Goal: Task Accomplishment & Management: Use online tool/utility

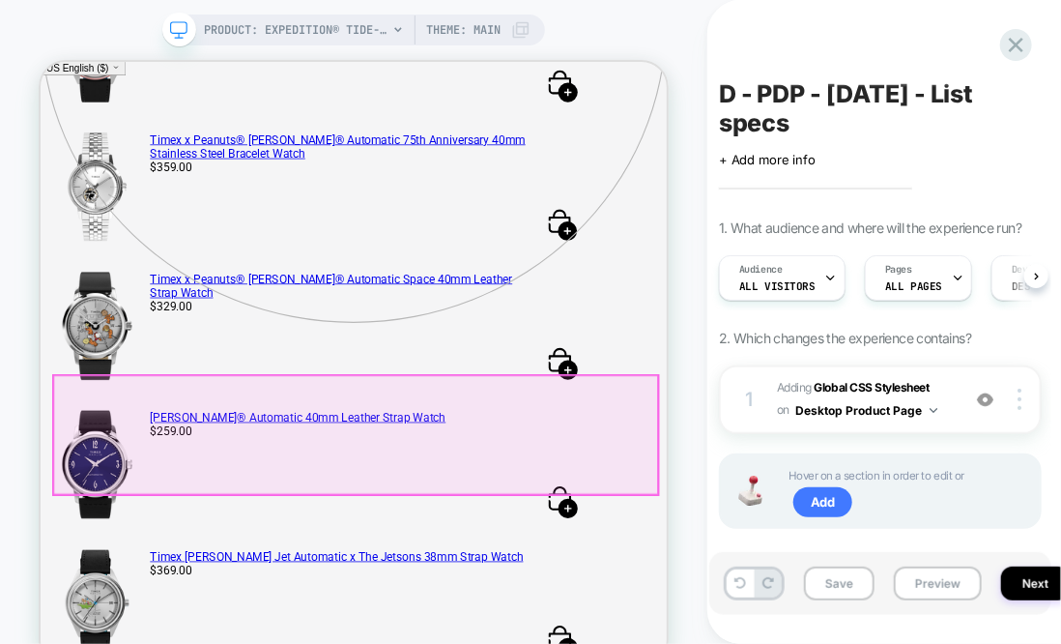
scroll to position [622, 0]
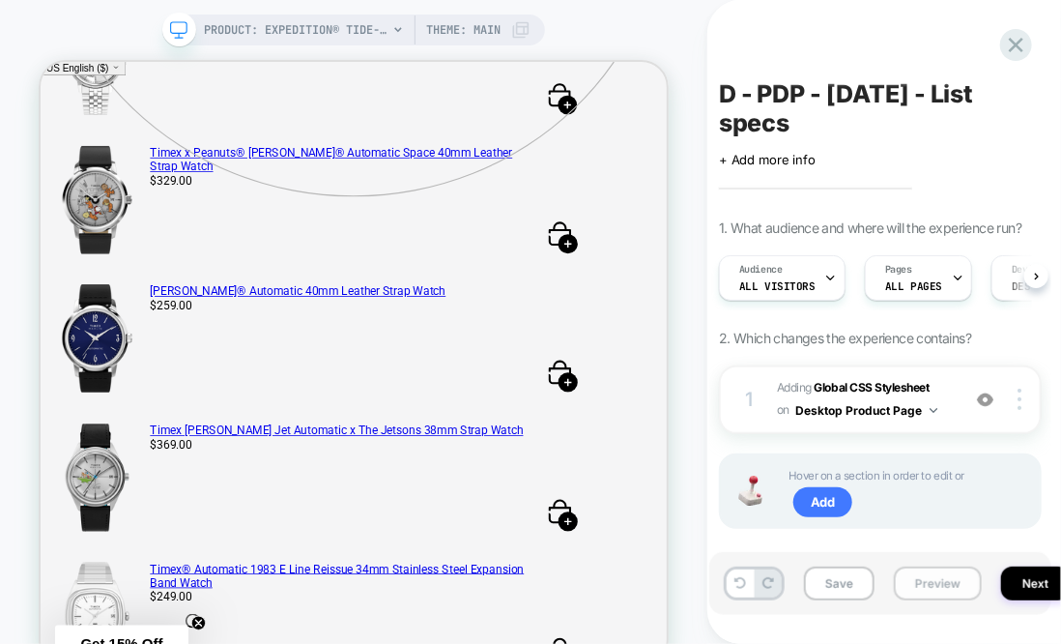
click at [934, 583] on button "Preview" at bounding box center [938, 583] width 88 height 34
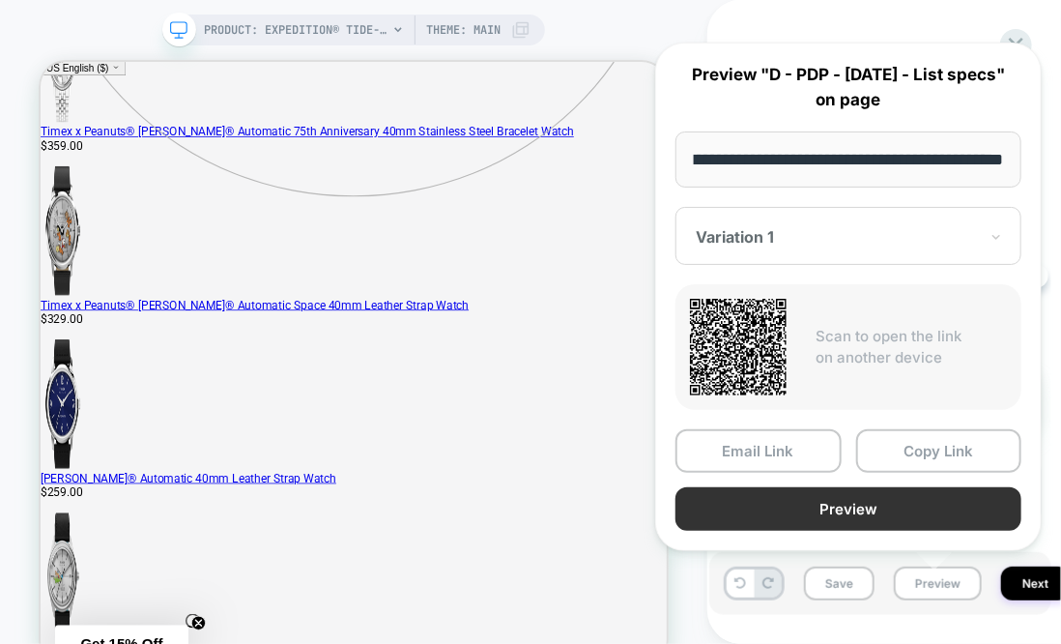
scroll to position [0, 0]
click at [900, 504] on button "Preview" at bounding box center [849, 508] width 346 height 43
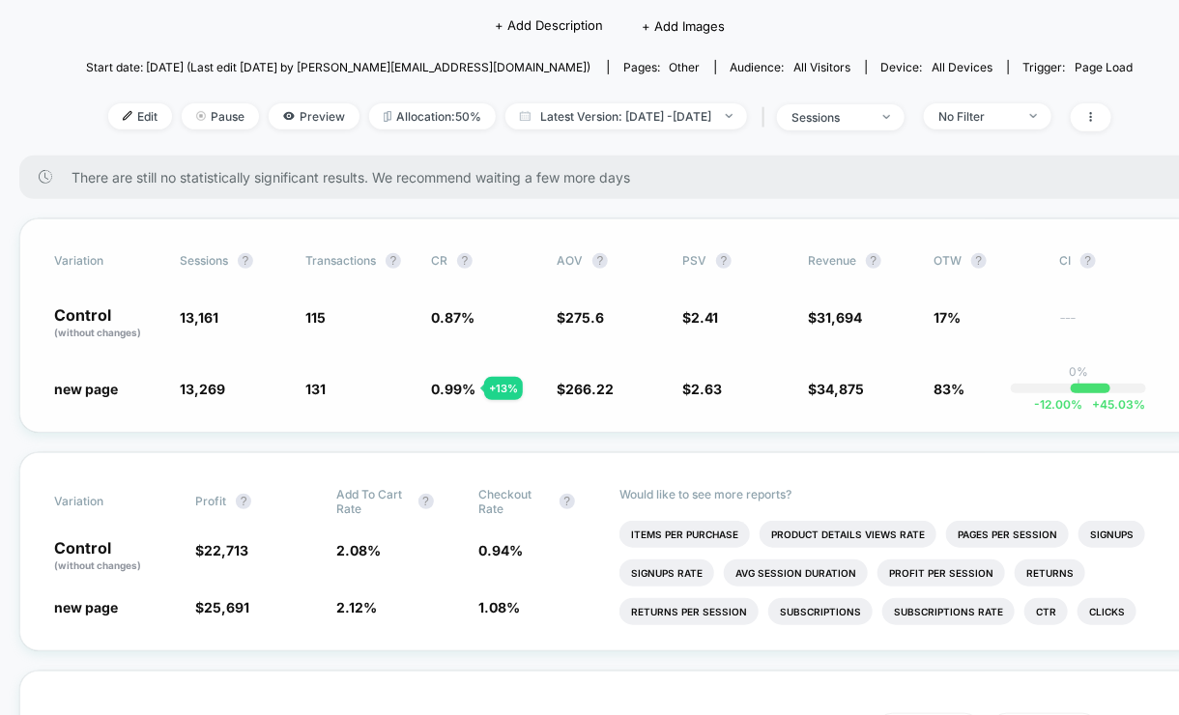
scroll to position [215, 0]
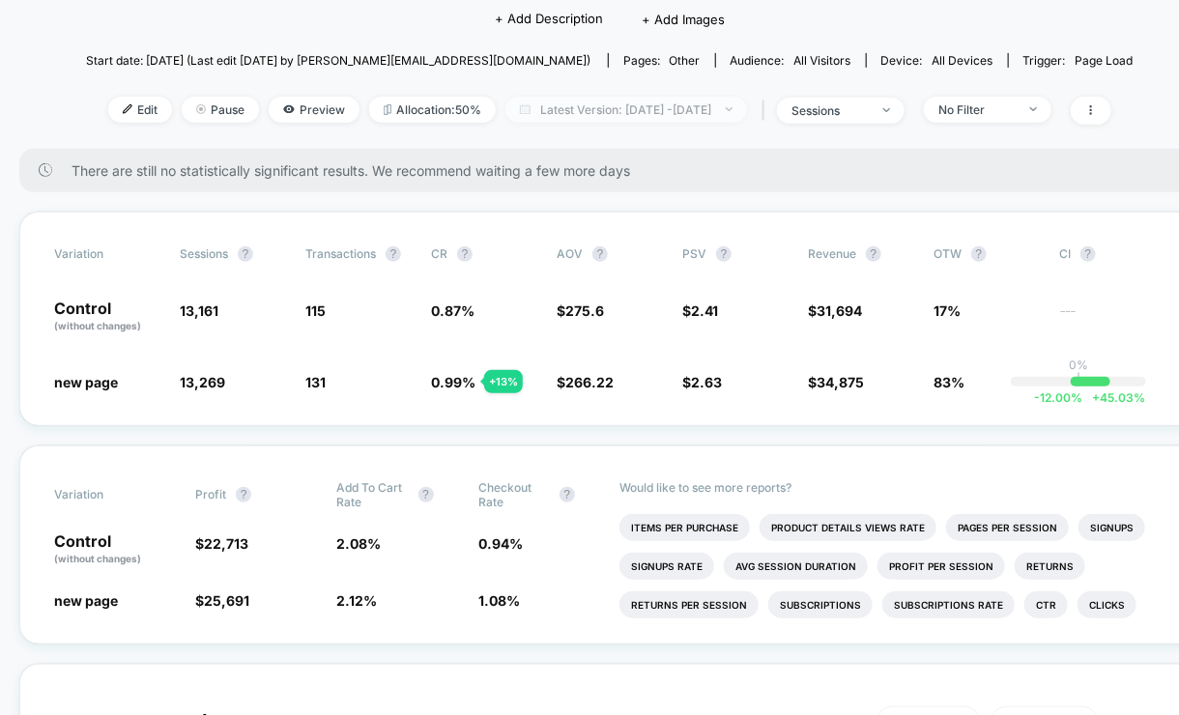
click at [737, 111] on span "Latest Version: Aug 30, 2025 - Sep 16, 2025" at bounding box center [627, 110] width 242 height 26
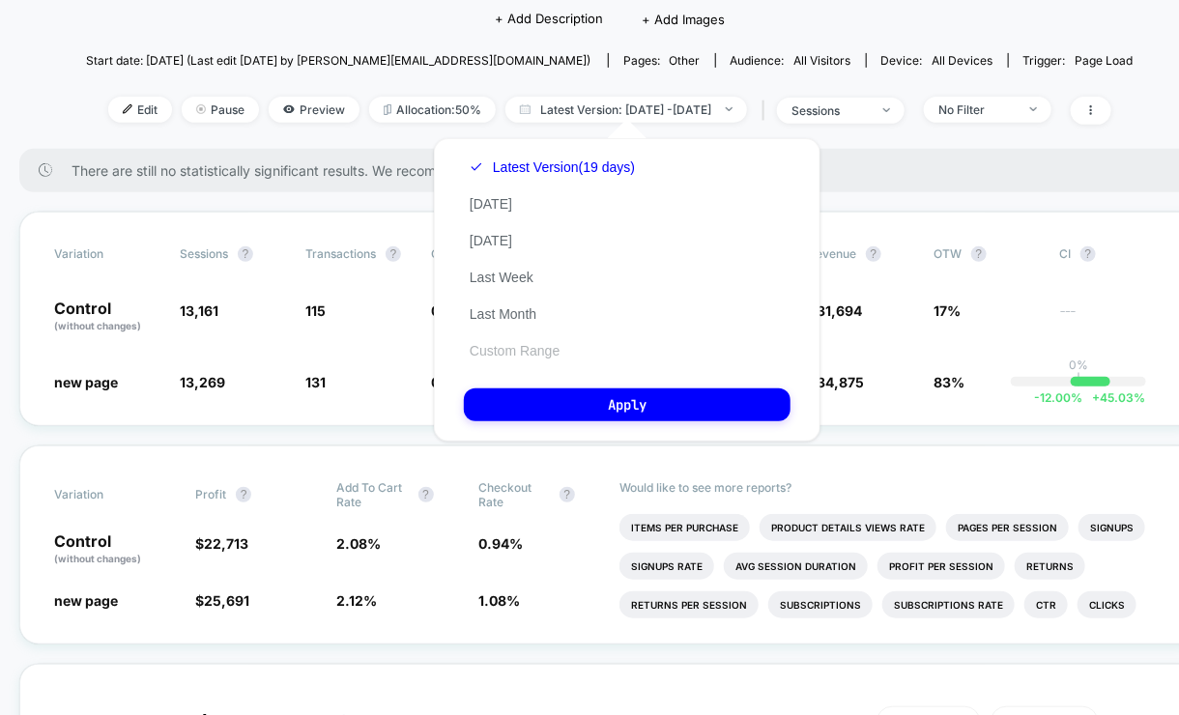
click at [504, 346] on button "Custom Range" at bounding box center [514, 350] width 101 height 17
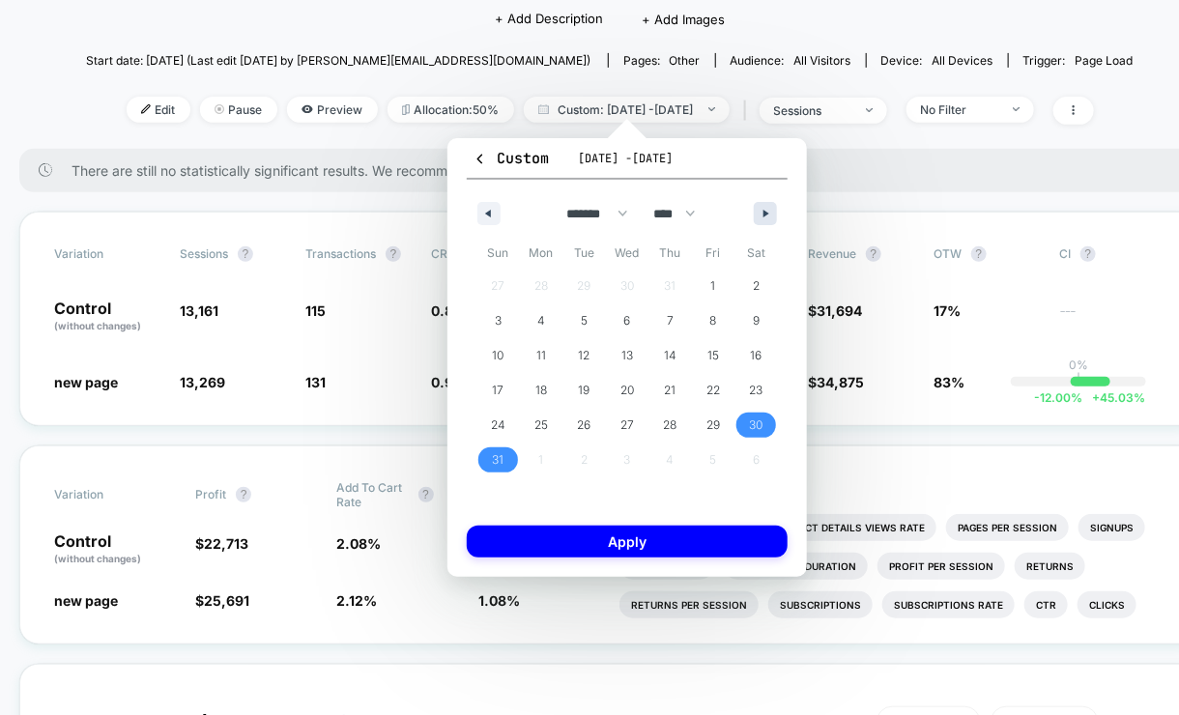
click at [758, 215] on button "button" at bounding box center [765, 213] width 23 height 23
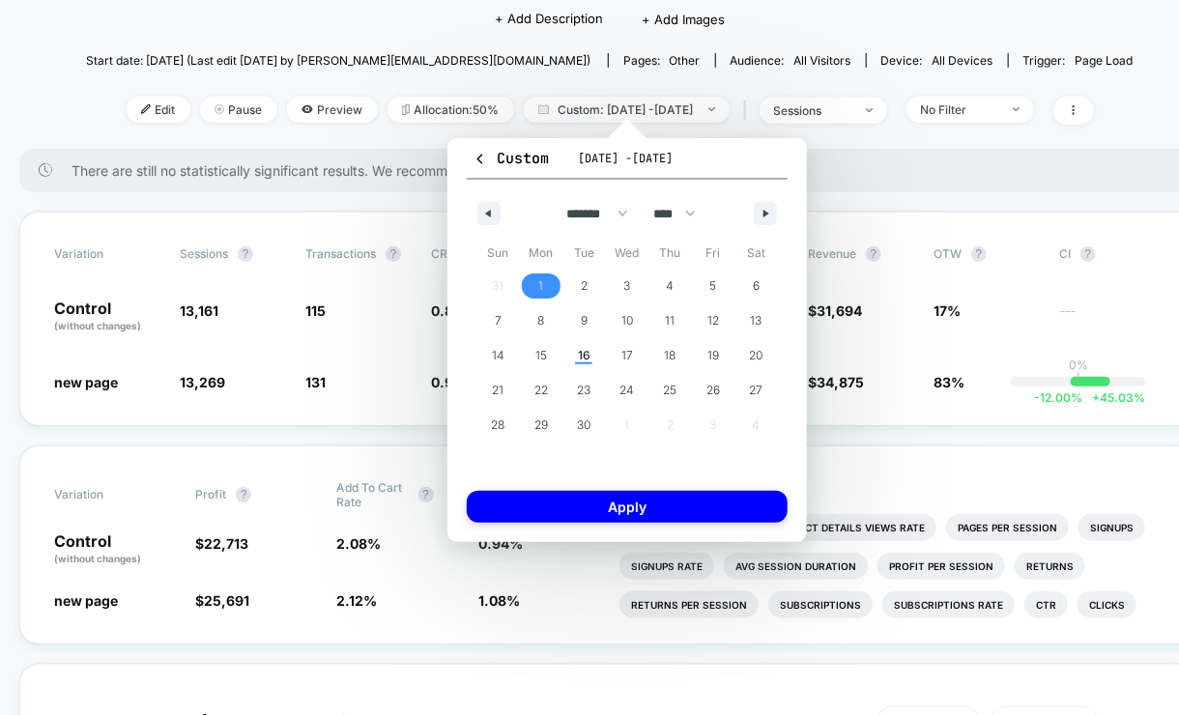
click at [539, 284] on span "1" at bounding box center [540, 286] width 5 height 35
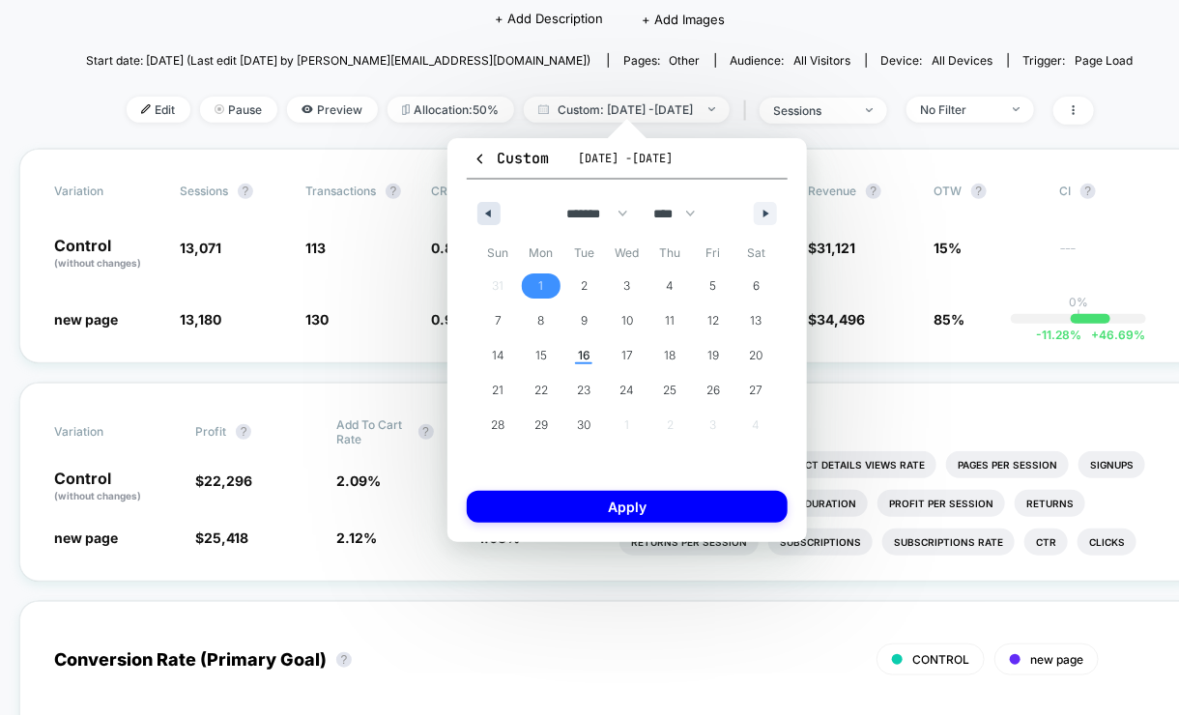
click at [493, 217] on button "button" at bounding box center [488, 213] width 23 height 23
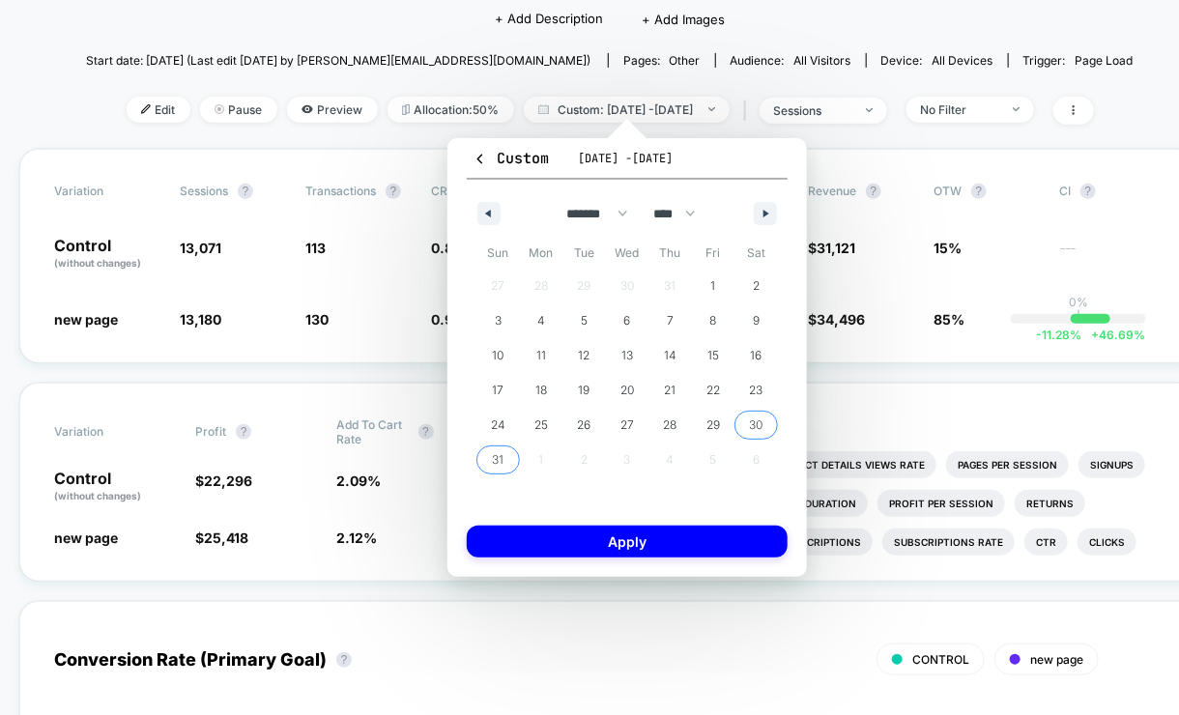
click at [764, 423] on span "30" at bounding box center [756, 425] width 43 height 25
click at [756, 418] on span "30" at bounding box center [757, 425] width 14 height 35
click at [767, 206] on button "button" at bounding box center [765, 213] width 23 height 23
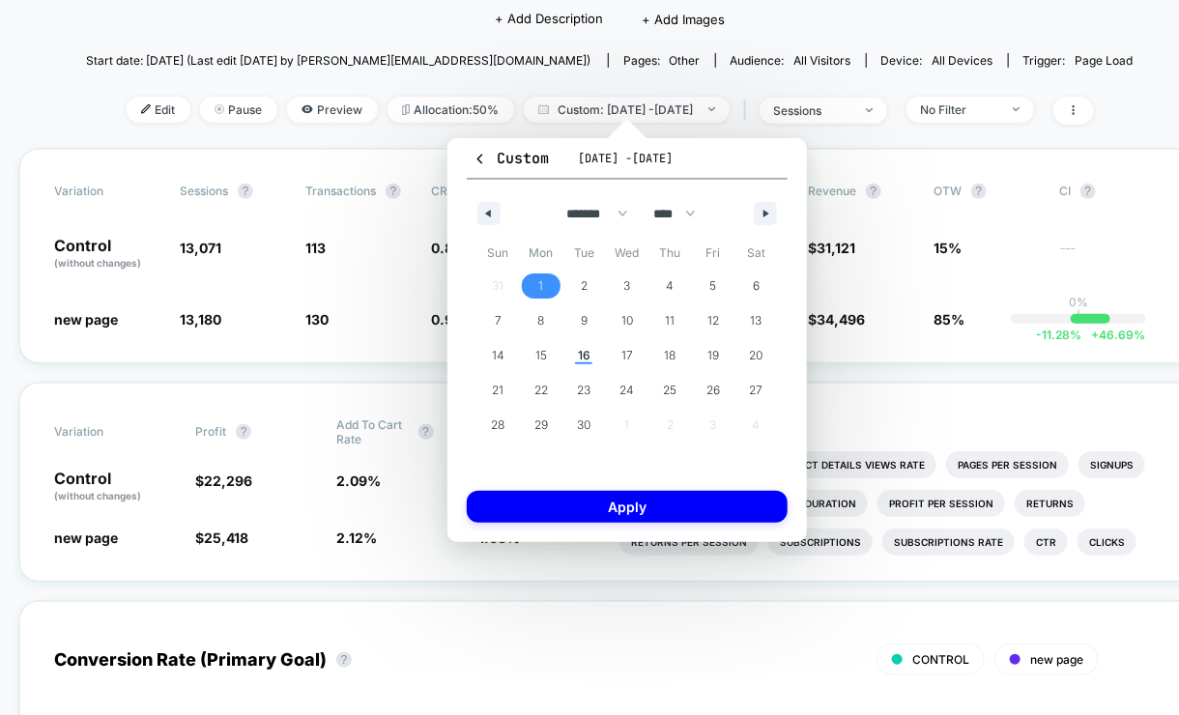
click at [546, 283] on span "1" at bounding box center [541, 286] width 43 height 25
select select "*"
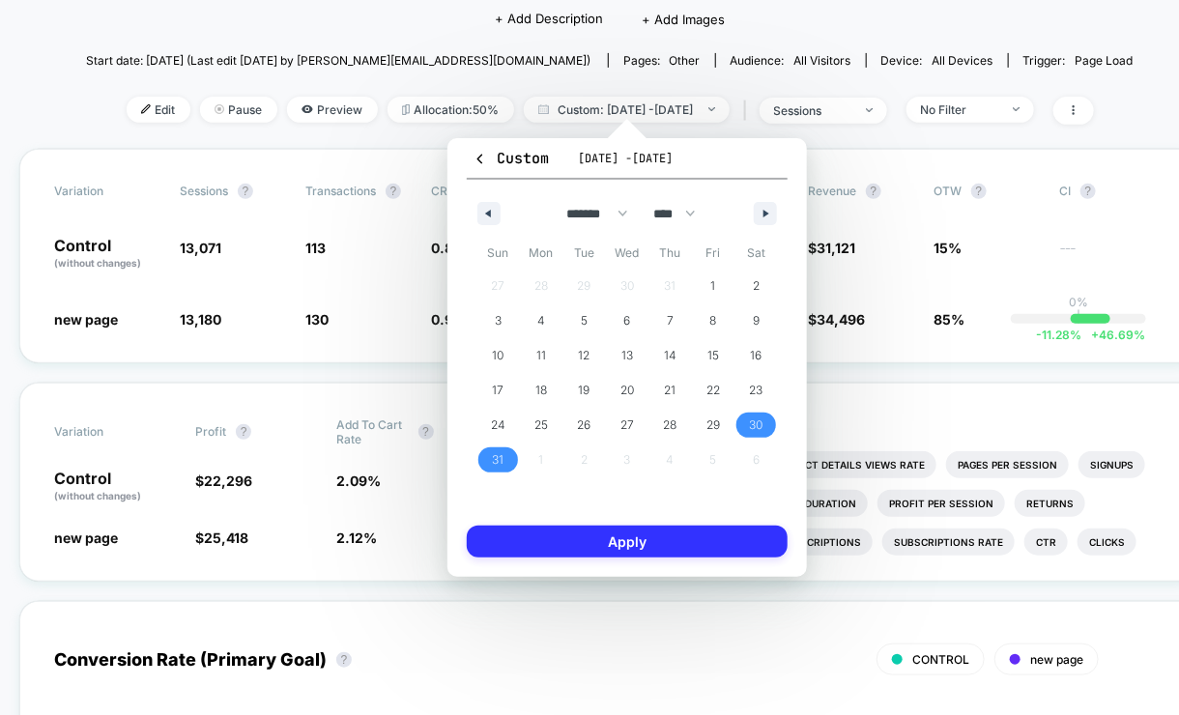
click at [595, 526] on button "Apply" at bounding box center [627, 542] width 321 height 32
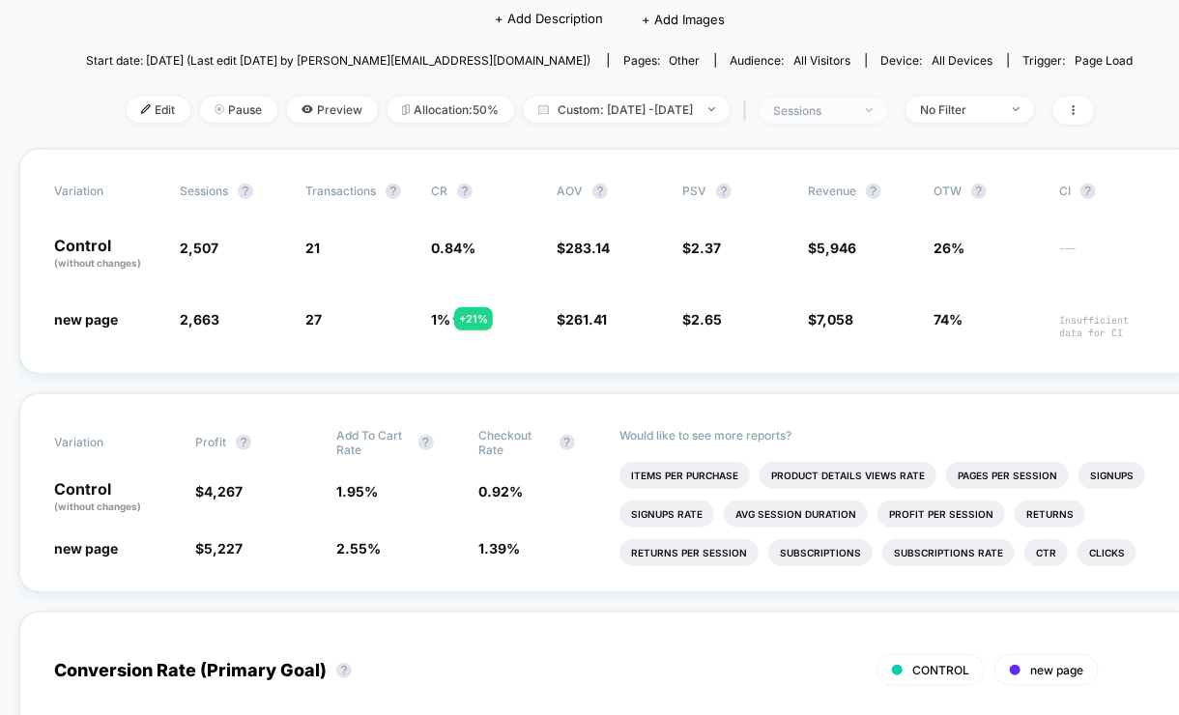
click at [887, 110] on span "sessions" at bounding box center [824, 111] width 128 height 26
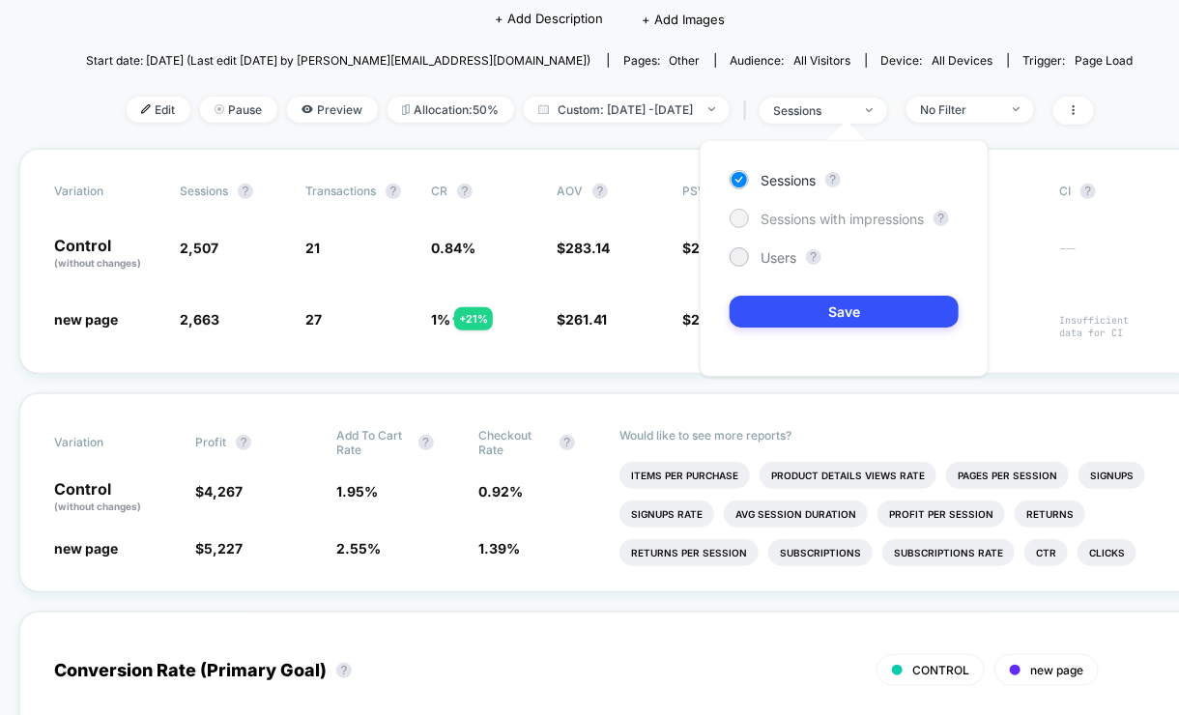
click at [794, 219] on span "Sessions with impressions" at bounding box center [842, 219] width 163 height 16
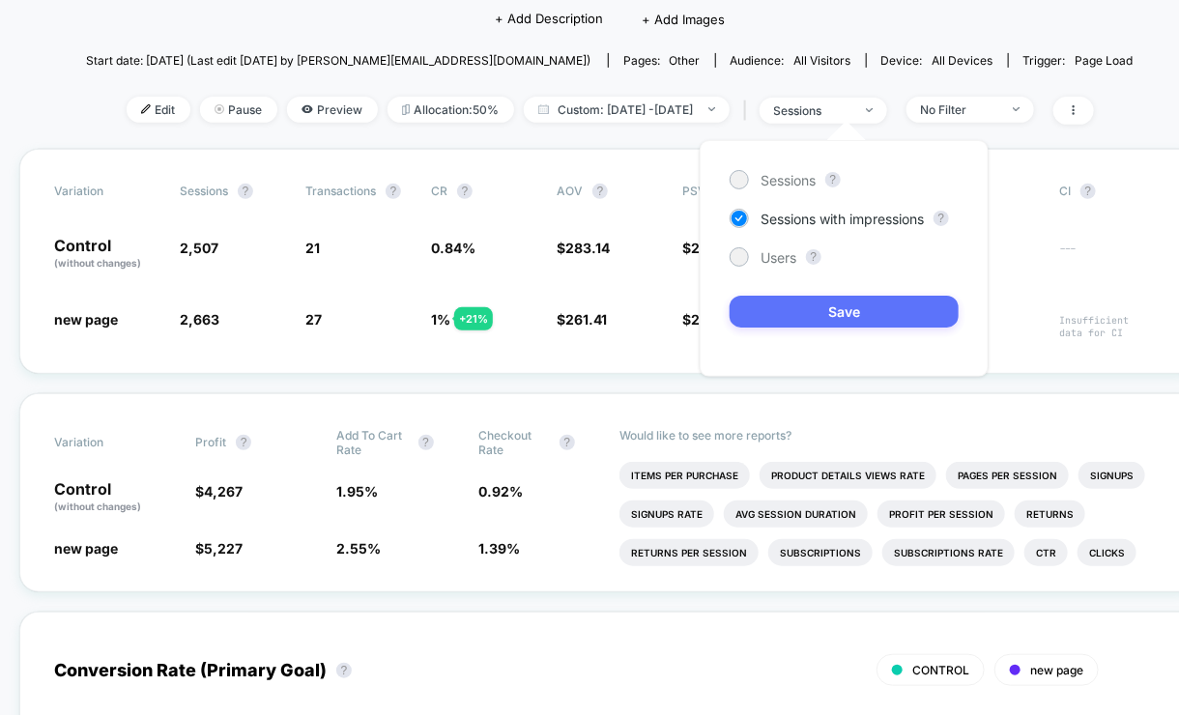
click at [830, 304] on button "Save" at bounding box center [844, 312] width 229 height 32
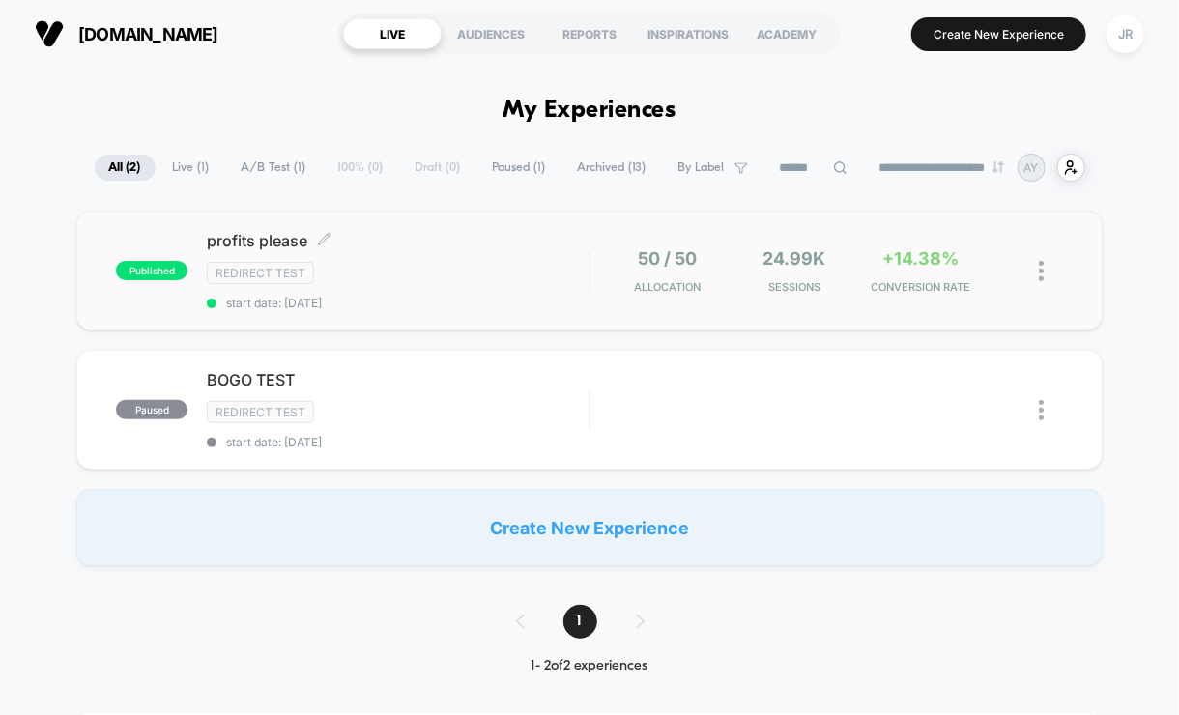
click at [433, 278] on div "Redirect Test" at bounding box center [398, 273] width 382 height 22
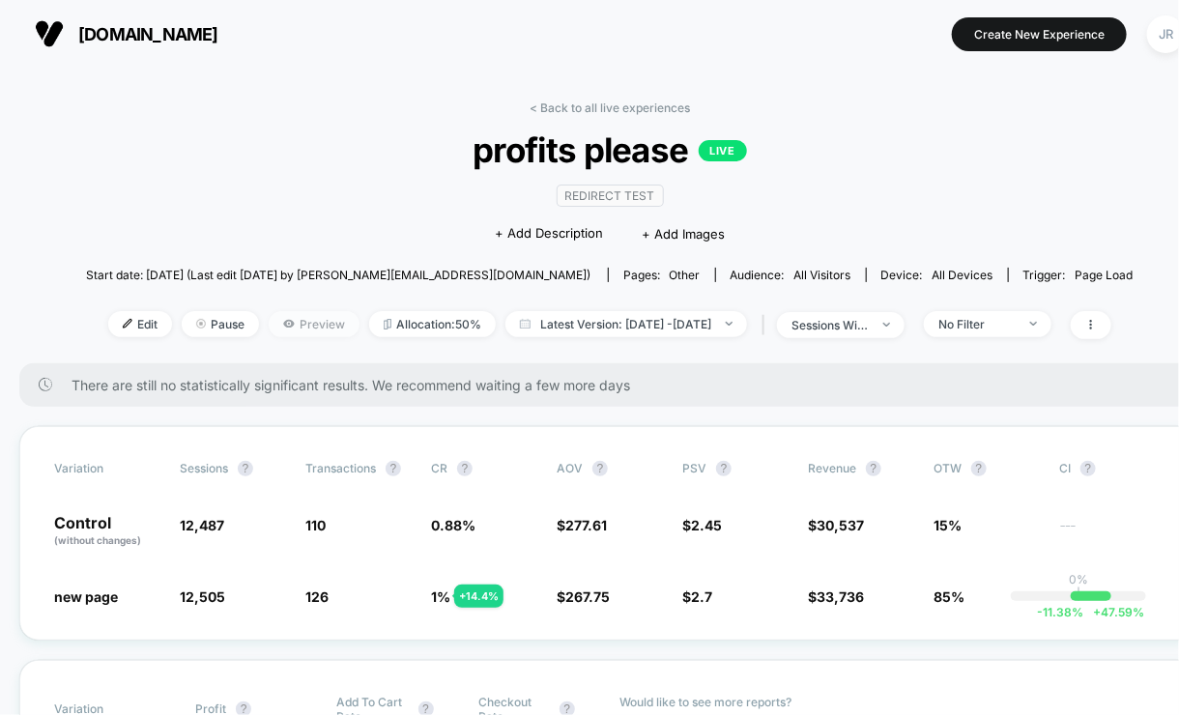
click at [275, 320] on span "Preview" at bounding box center [314, 324] width 91 height 26
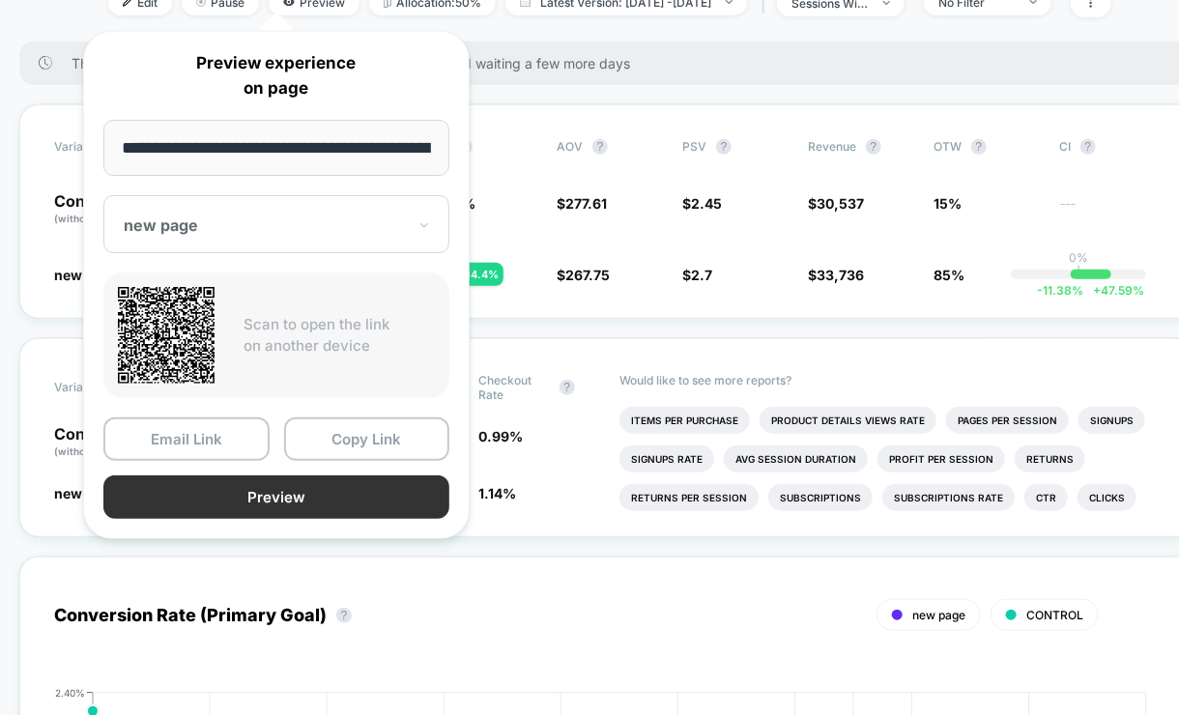
click at [370, 488] on button "Preview" at bounding box center [276, 497] width 346 height 43
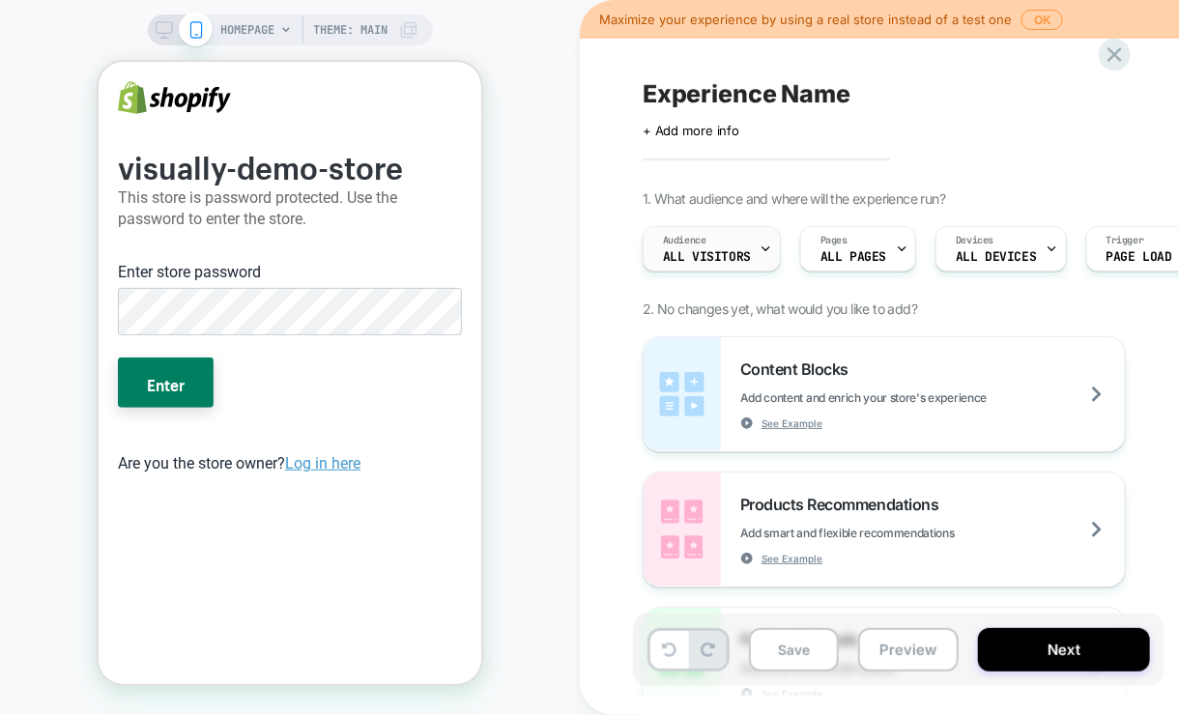
click at [738, 259] on span "All Visitors" at bounding box center [707, 257] width 88 height 14
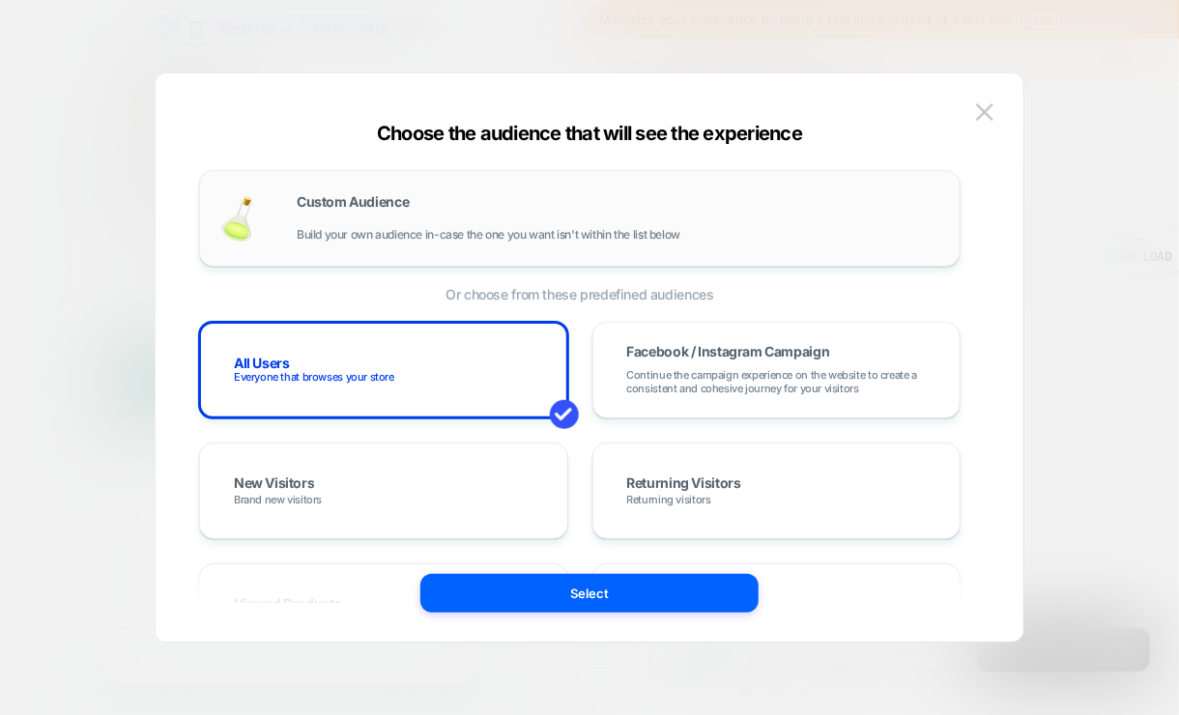
click at [479, 195] on div "Custom Audience Build your own audience in-case the one you want isn't within t…" at bounding box center [619, 218] width 644 height 46
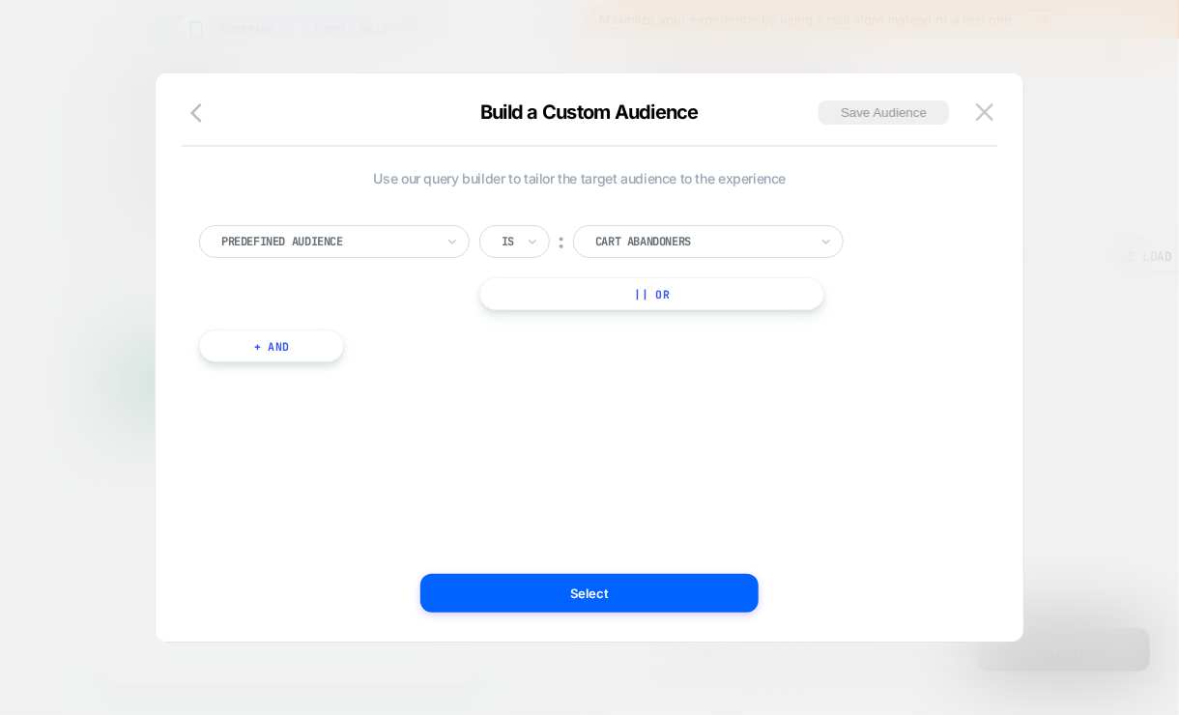
click at [412, 238] on div at bounding box center [327, 241] width 213 height 17
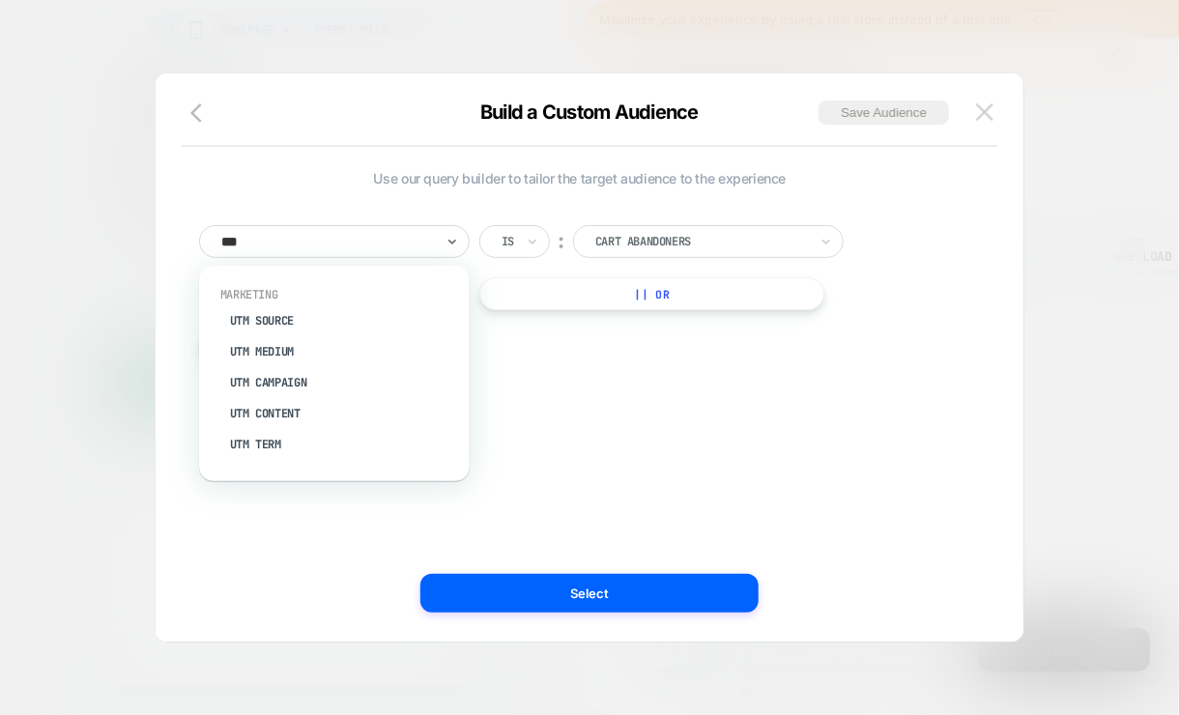
type input "***"
click at [995, 99] on button at bounding box center [984, 112] width 29 height 29
